Goal: Find contact information: Find contact information

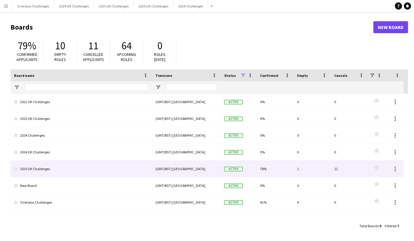
click at [36, 166] on link "2025 UK Challenges" at bounding box center [81, 169] width 134 height 17
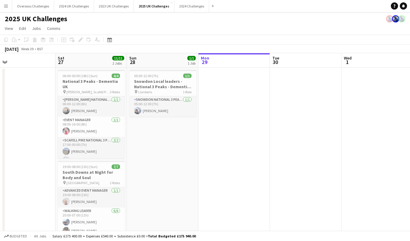
scroll to position [0, 143]
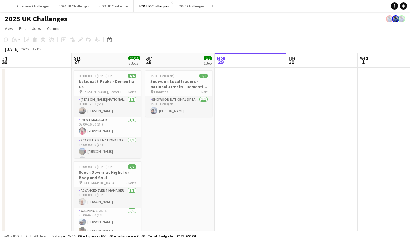
drag, startPoint x: 114, startPoint y: 151, endPoint x: 231, endPoint y: 152, distance: 116.9
click at [231, 152] on app-calendar-viewport "Wed 24 Thu 25 6/7 1 Job Fri 26 Sat 27 11/11 2 Jobs Sun 28 1/1 1 Job Mon 29 Tue …" at bounding box center [205, 216] width 410 height 327
click at [96, 129] on app-card-role "Event Manager [DATE] 08:00-16:00 (8h) [PERSON_NAME]" at bounding box center [107, 127] width 67 height 20
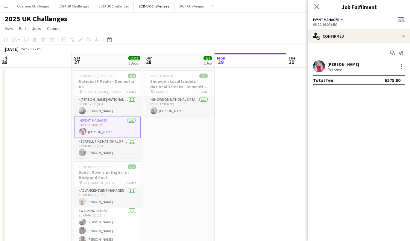
click at [337, 65] on div "[PERSON_NAME]" at bounding box center [343, 64] width 32 height 5
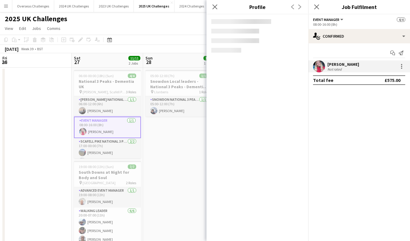
click at [342, 66] on div "[PERSON_NAME]" at bounding box center [343, 64] width 32 height 5
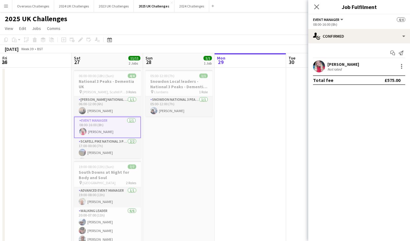
click at [342, 66] on div "[PERSON_NAME]" at bounding box center [343, 64] width 32 height 5
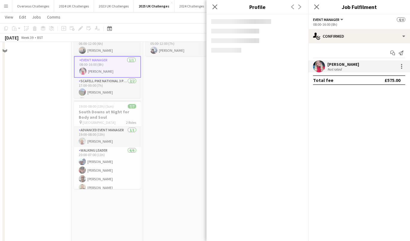
scroll to position [0, 0]
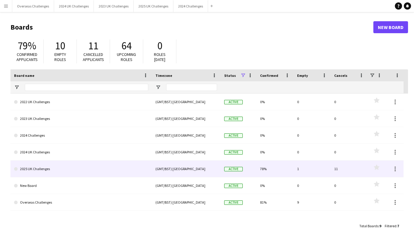
click at [56, 164] on link "2025 UK Challenges" at bounding box center [81, 169] width 134 height 17
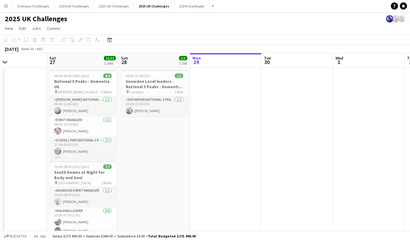
scroll to position [0, 181]
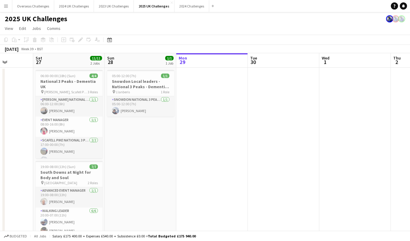
drag, startPoint x: 95, startPoint y: 149, endPoint x: 271, endPoint y: 153, distance: 176.2
click at [271, 153] on app-calendar-viewport "Wed 24 Thu 25 6/7 1 Job Fri 26 Sat 27 11/11 2 Jobs Sun 28 1/1 1 Job Mon 29 Tue …" at bounding box center [205, 216] width 410 height 327
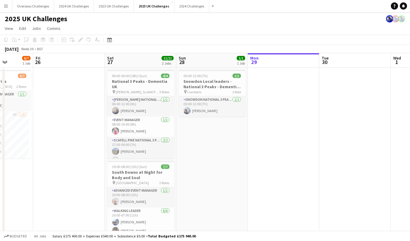
click at [136, 127] on app-card-role "Event Manager [DATE] 08:00-16:00 (8h) [PERSON_NAME]" at bounding box center [140, 127] width 67 height 20
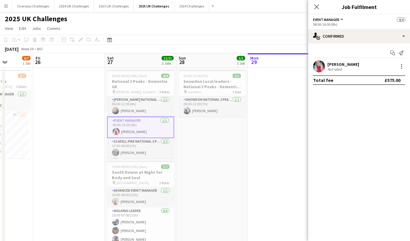
click at [325, 62] on div "[PERSON_NAME] Not rated" at bounding box center [359, 66] width 102 height 12
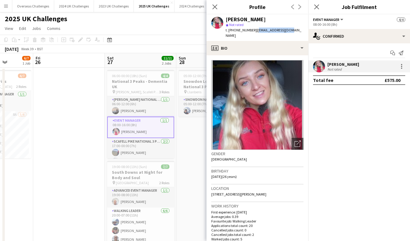
drag, startPoint x: 287, startPoint y: 29, endPoint x: 256, endPoint y: 31, distance: 31.2
click at [256, 31] on div "[PERSON_NAME] star Not rated t. [PHONE_NUMBER] | [EMAIL_ADDRESS][DOMAIN_NAME]" at bounding box center [257, 27] width 102 height 27
copy span "[EMAIL_ADDRESS][DOMAIN_NAME]"
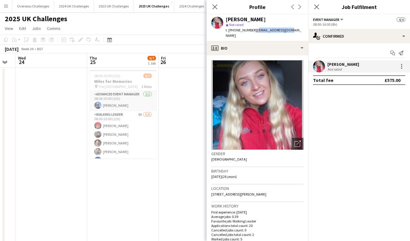
scroll to position [0, 145]
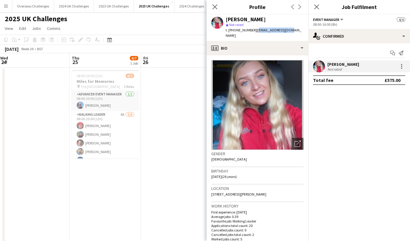
drag, startPoint x: 74, startPoint y: 167, endPoint x: 182, endPoint y: 167, distance: 107.7
click at [182, 167] on app-calendar-viewport "Mon 22 Tue 23 Wed 24 Thu 25 6/7 1 Job Fri 26 Sat 27 11/11 2 Jobs Sun 28 1/1 1 J…" at bounding box center [205, 216] width 410 height 327
click at [101, 104] on app-card-role "Advanced Event Manager [DATE] 08:00-20:00 (12h) [PERSON_NAME]" at bounding box center [105, 101] width 67 height 20
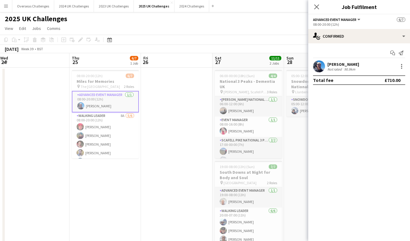
click at [339, 65] on div "[PERSON_NAME]" at bounding box center [343, 64] width 32 height 5
